Goal: Information Seeking & Learning: Learn about a topic

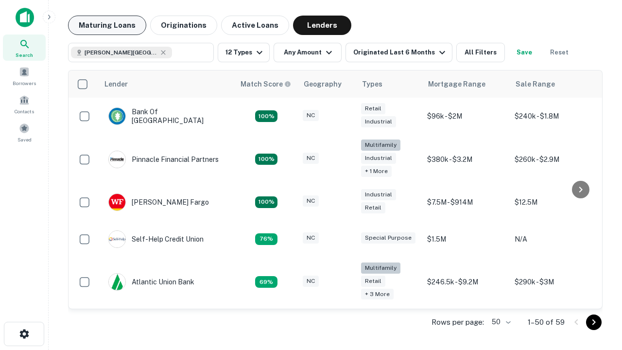
click at [107, 25] on button "Maturing Loans" at bounding box center [107, 25] width 78 height 19
